Goal: Navigation & Orientation: Understand site structure

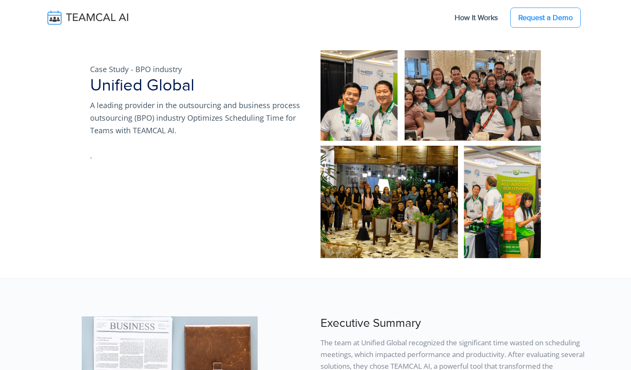
click at [121, 13] on img at bounding box center [94, 18] width 100 height 18
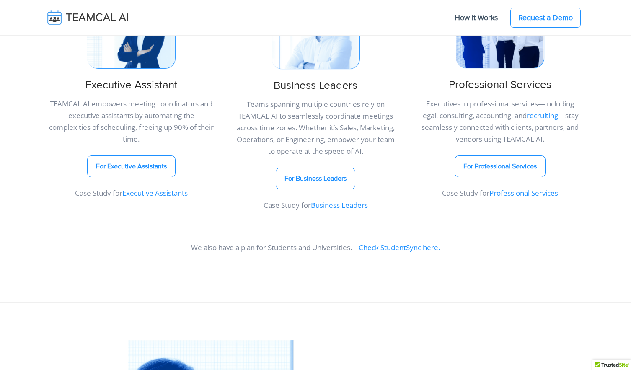
scroll to position [474, 0]
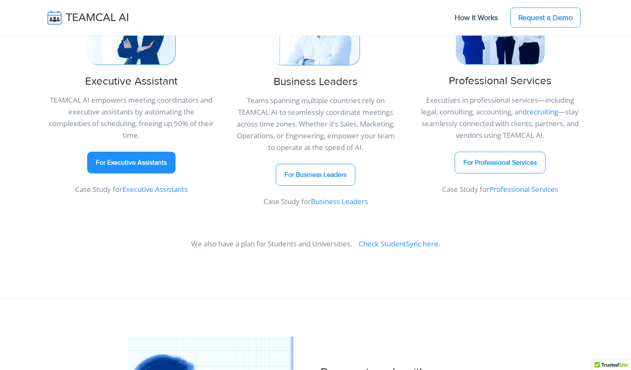
click at [147, 168] on link "For Executive Assistants" at bounding box center [131, 163] width 88 height 22
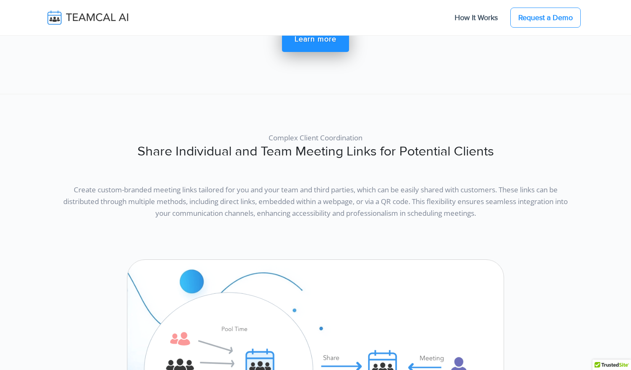
scroll to position [2195, 0]
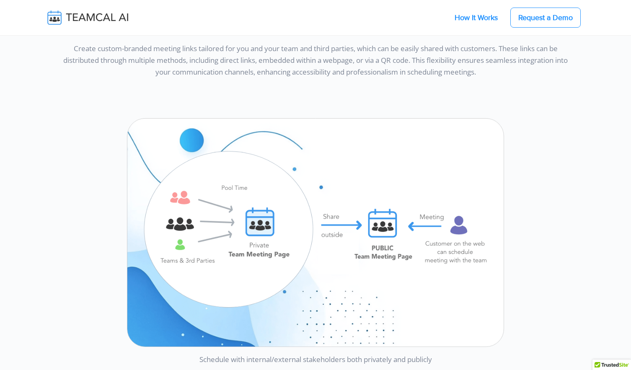
click at [464, 15] on link "How It Works" at bounding box center [476, 18] width 60 height 18
